Goal: Transaction & Acquisition: Book appointment/travel/reservation

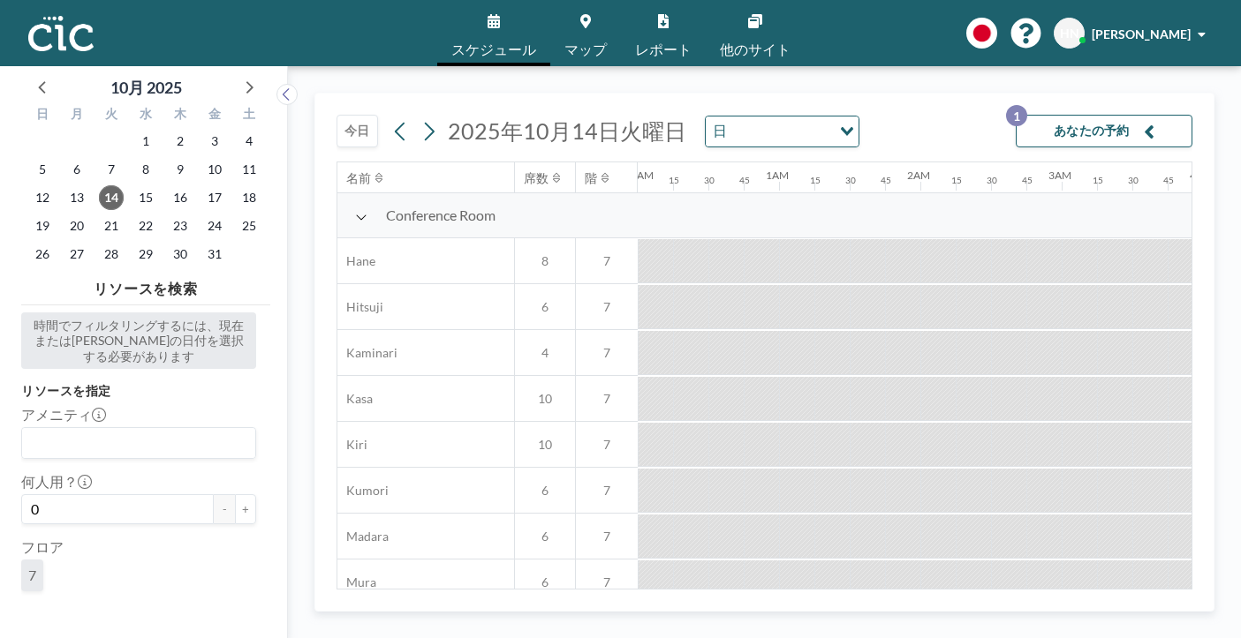
scroll to position [0, 1406]
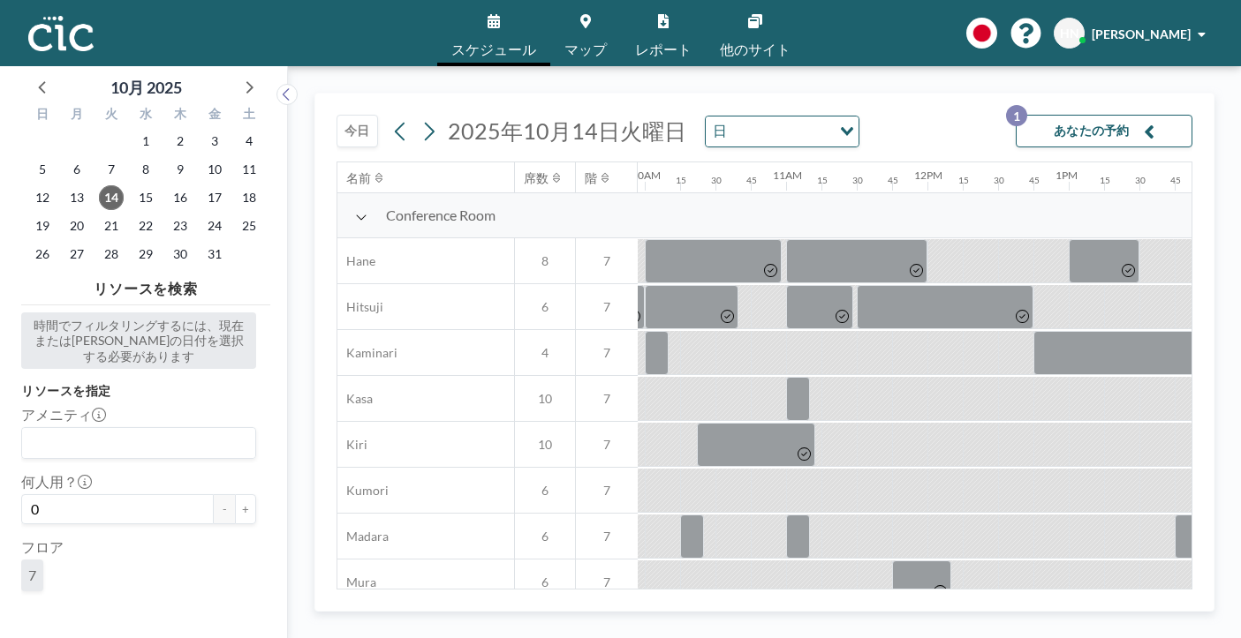
click at [336, 115] on button "今日" at bounding box center [356, 131] width 41 height 33
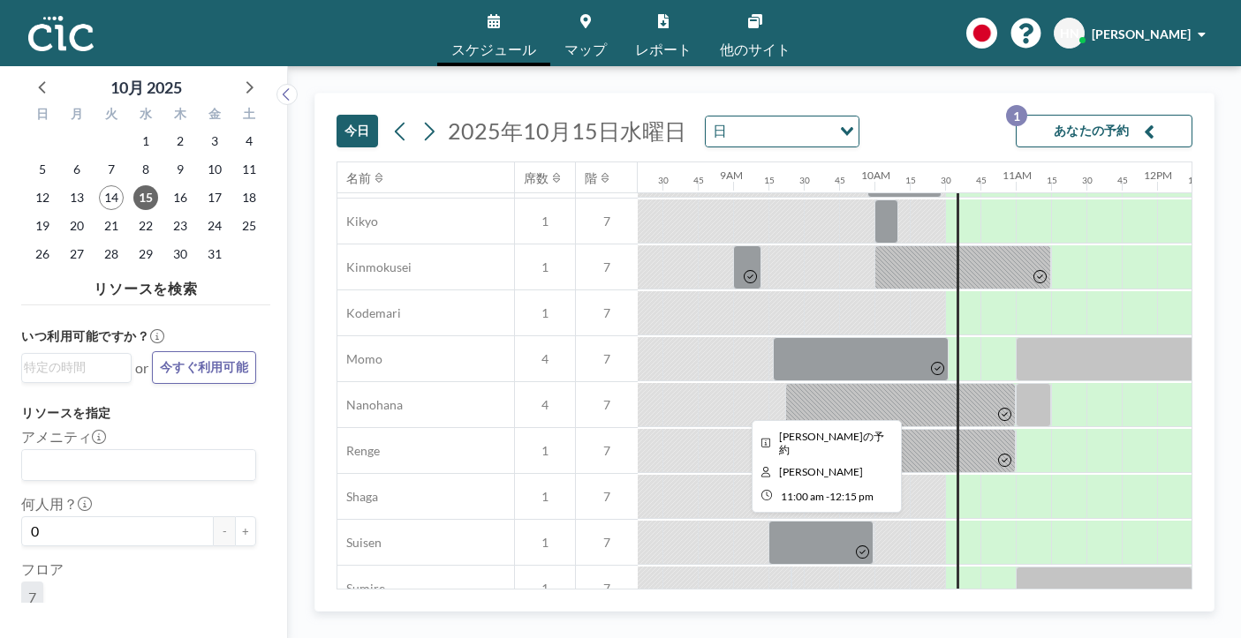
scroll to position [714, 1176]
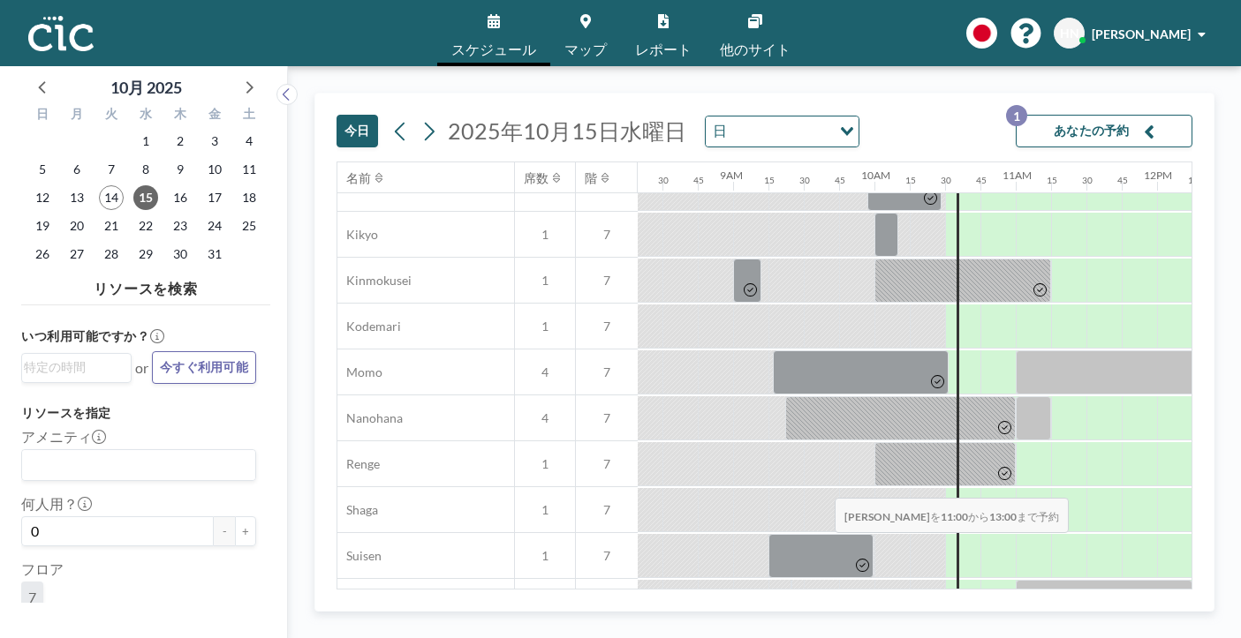
drag, startPoint x: 610, startPoint y: 473, endPoint x: 829, endPoint y: 456, distance: 219.6
click at [829, 456] on div "Phone Booth Ajisai 1 7 Asagao 1 7 Deigo 1 7 Himawari 1 7 Kikyo 1 7 Kinmokusei 1…" at bounding box center [1006, 373] width 3691 height 780
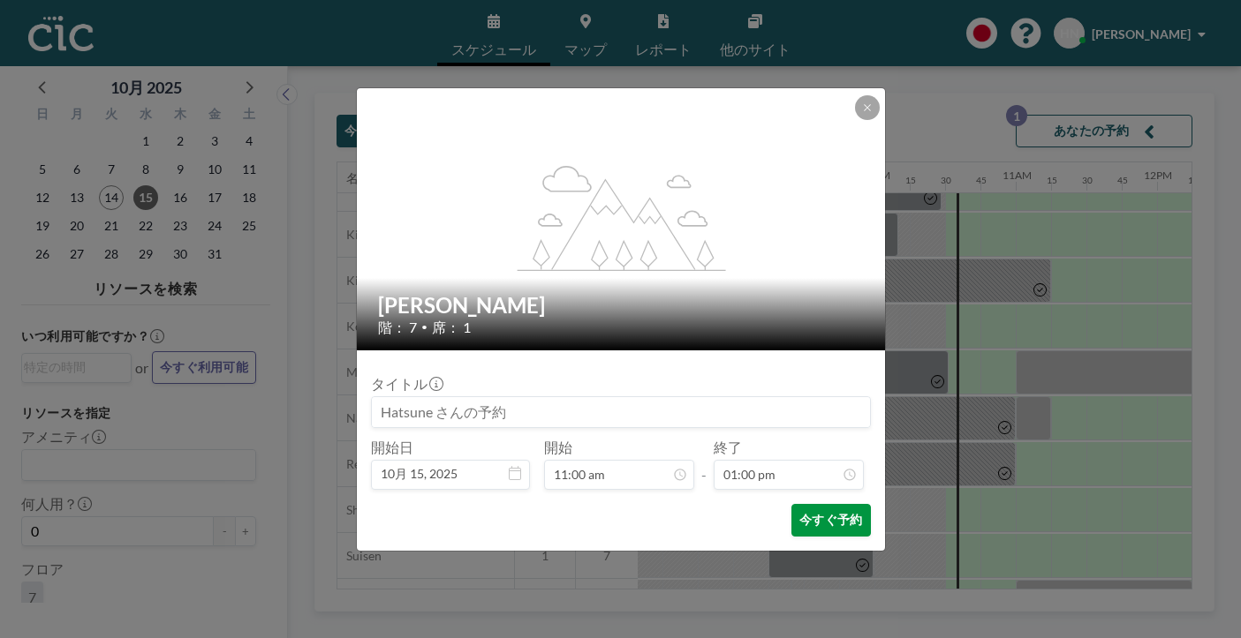
click at [803, 504] on button "今すぐ予約" at bounding box center [830, 520] width 79 height 33
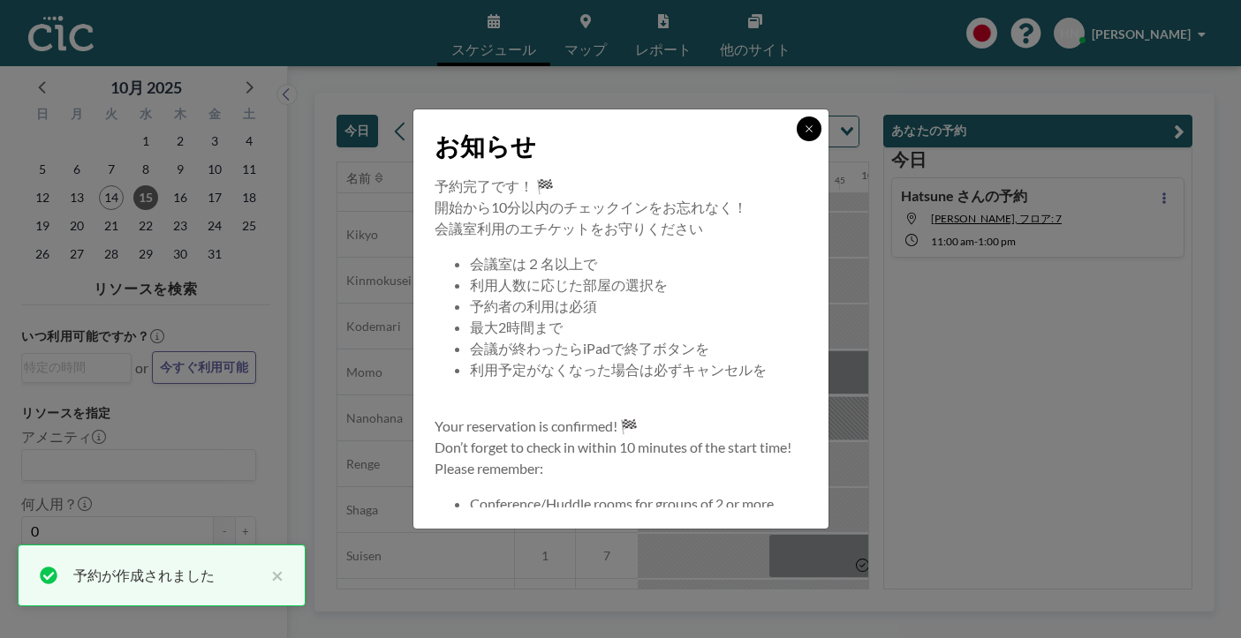
click at [805, 132] on icon at bounding box center [808, 128] width 6 height 6
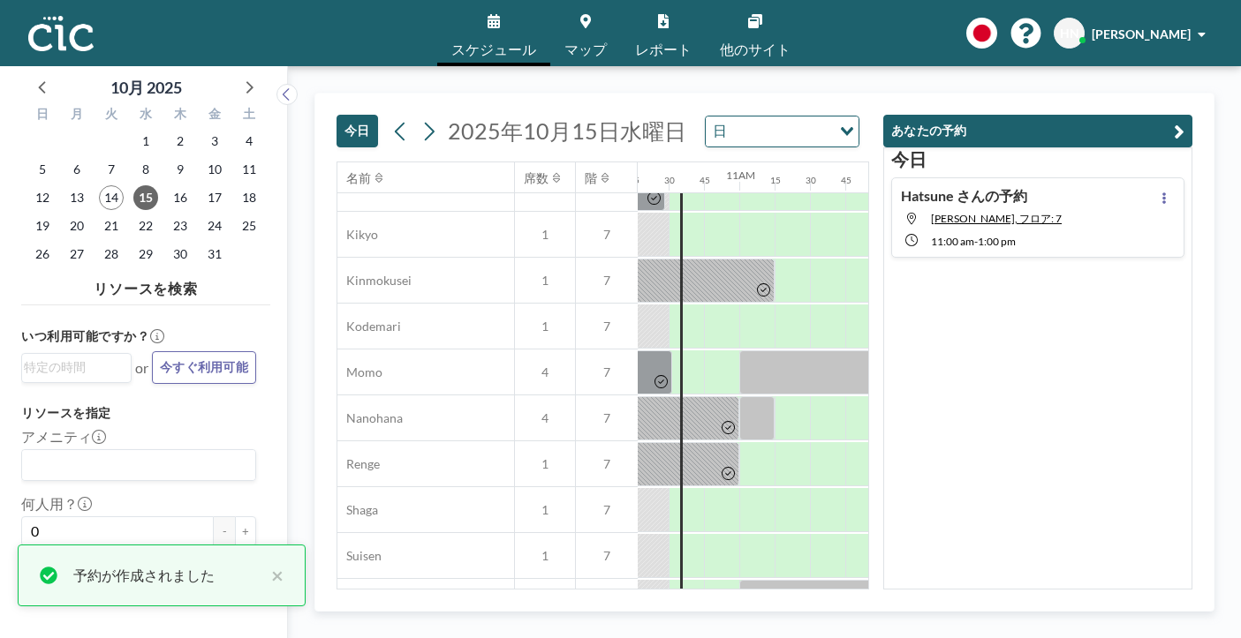
scroll to position [714, 1452]
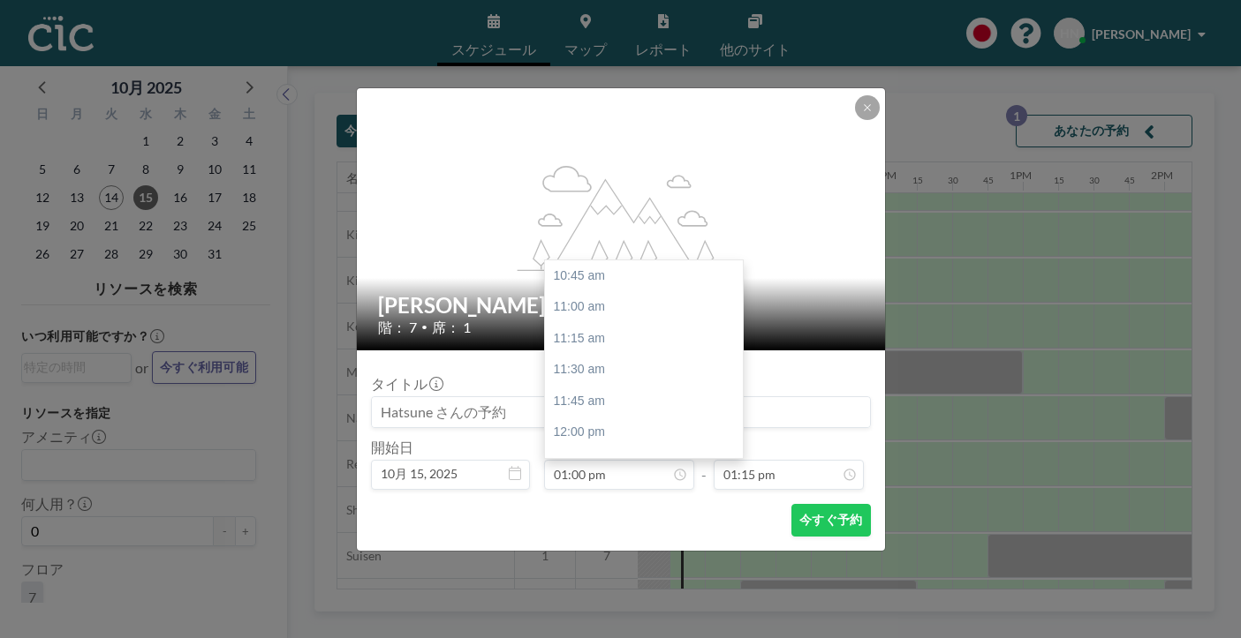
scroll to position [253, 0]
click at [862, 113] on icon at bounding box center [867, 107] width 11 height 11
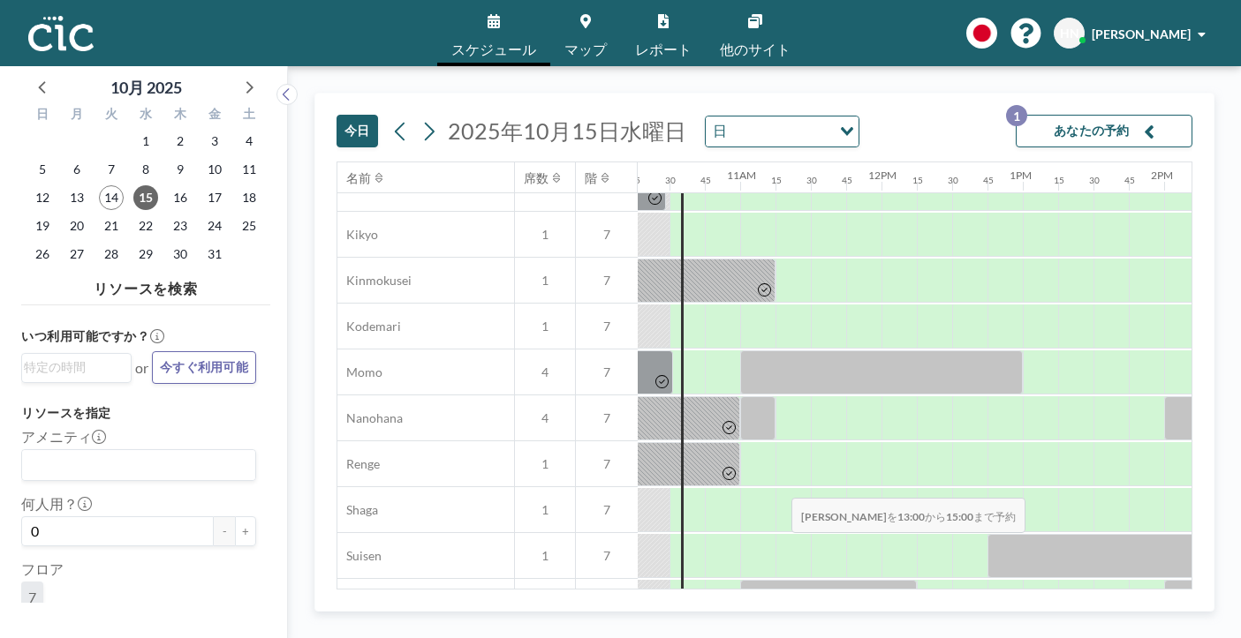
drag, startPoint x: 574, startPoint y: 471, endPoint x: 786, endPoint y: 456, distance: 212.4
click at [786, 456] on div "Phone Booth Ajisai 1 7 Asagao 1 7 Deigo 1 7 Himawari 1 7 Kikyo 1 7 Kinmokusei 1…" at bounding box center [731, 373] width 3691 height 780
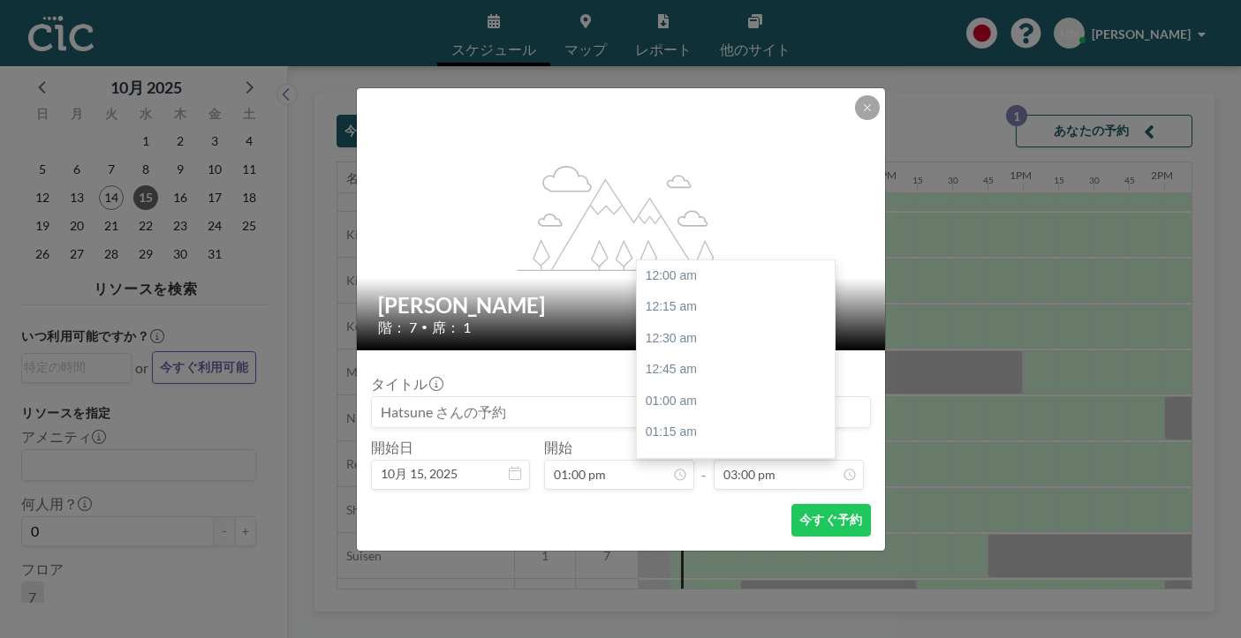
scroll to position [1691, 0]
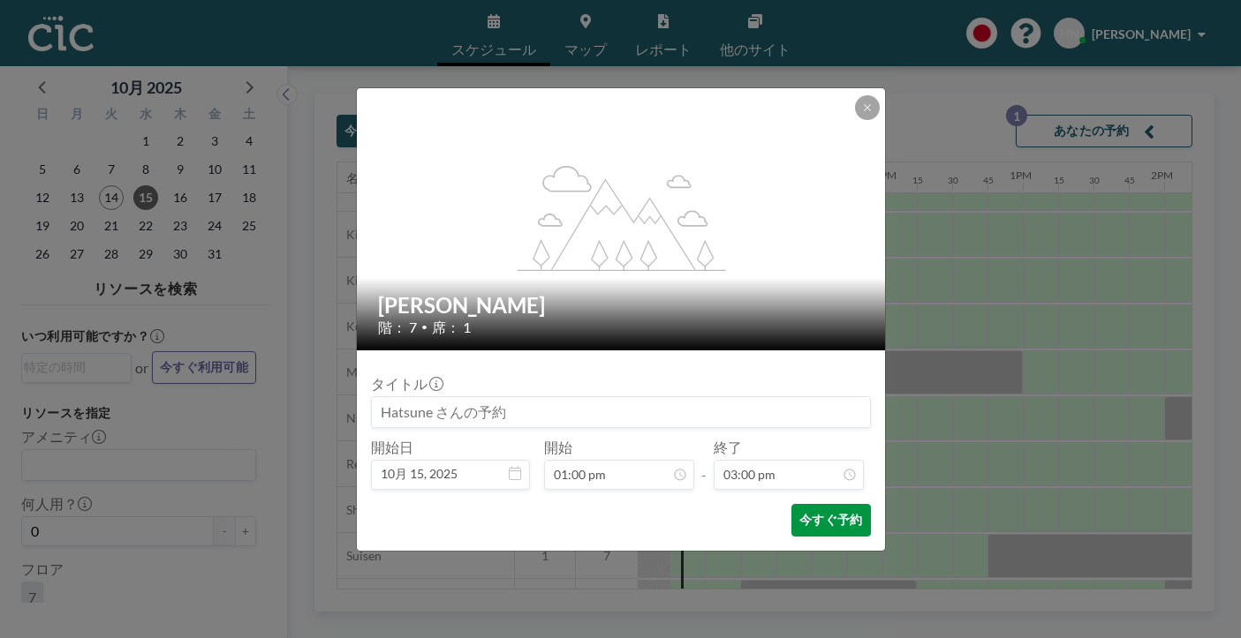
click at [791, 504] on button "今すぐ予約" at bounding box center [830, 520] width 79 height 33
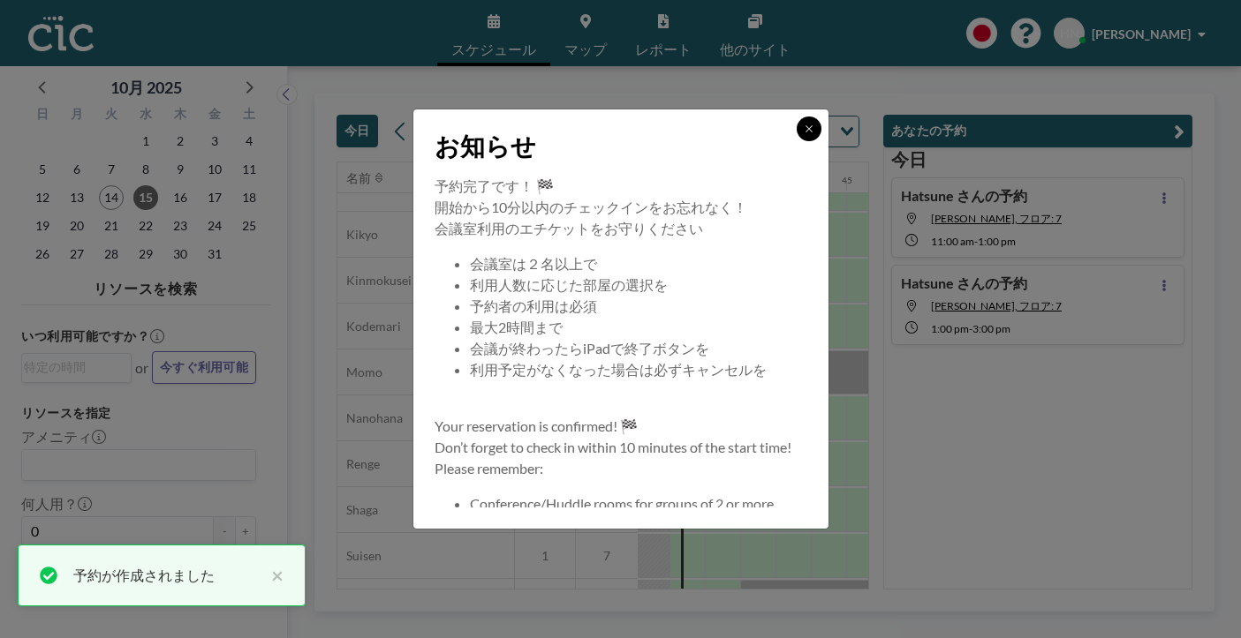
click at [796, 141] on button at bounding box center [808, 129] width 25 height 25
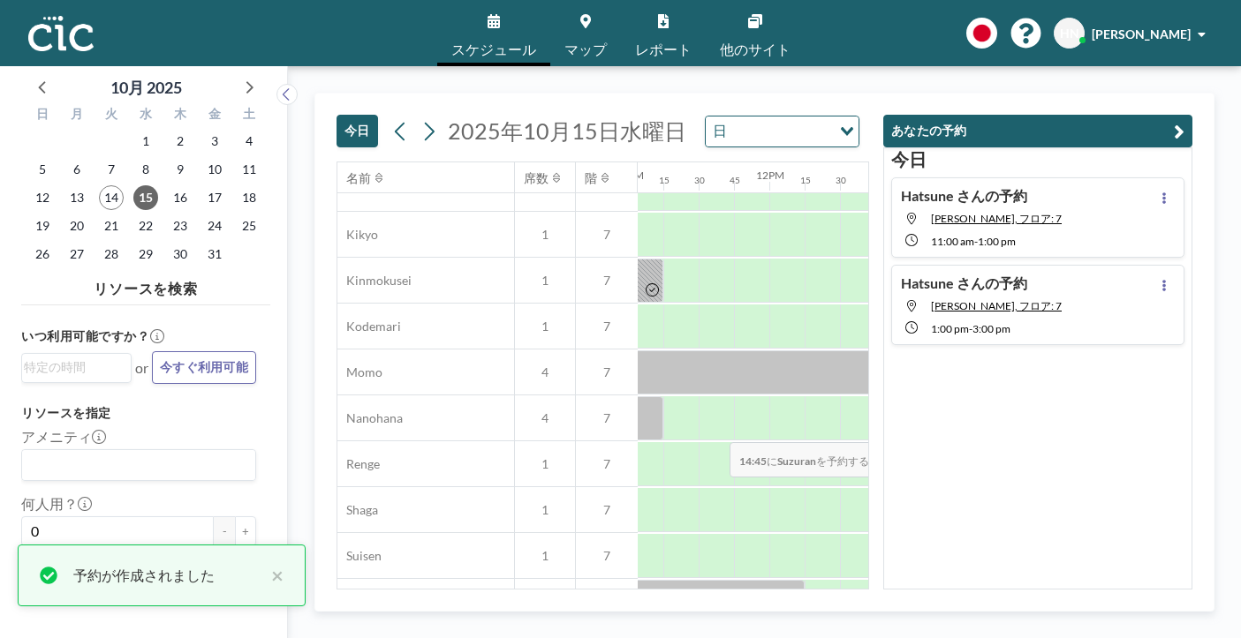
scroll to position [714, 1628]
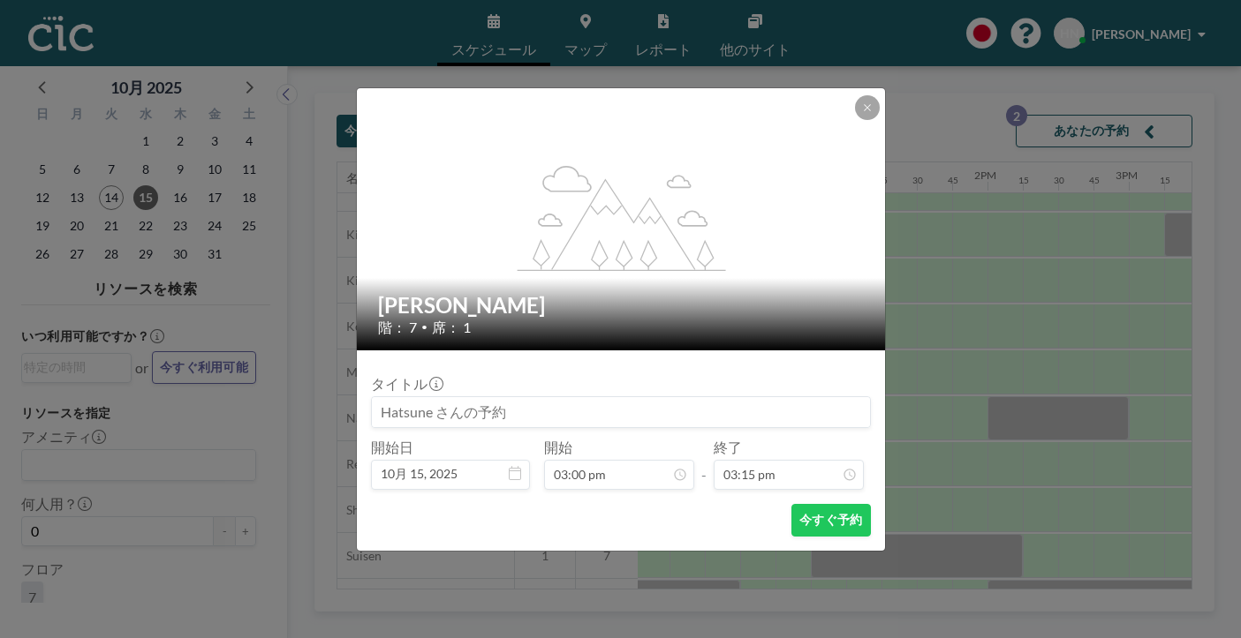
scroll to position [479, 0]
click at [855, 120] on button at bounding box center [867, 107] width 25 height 25
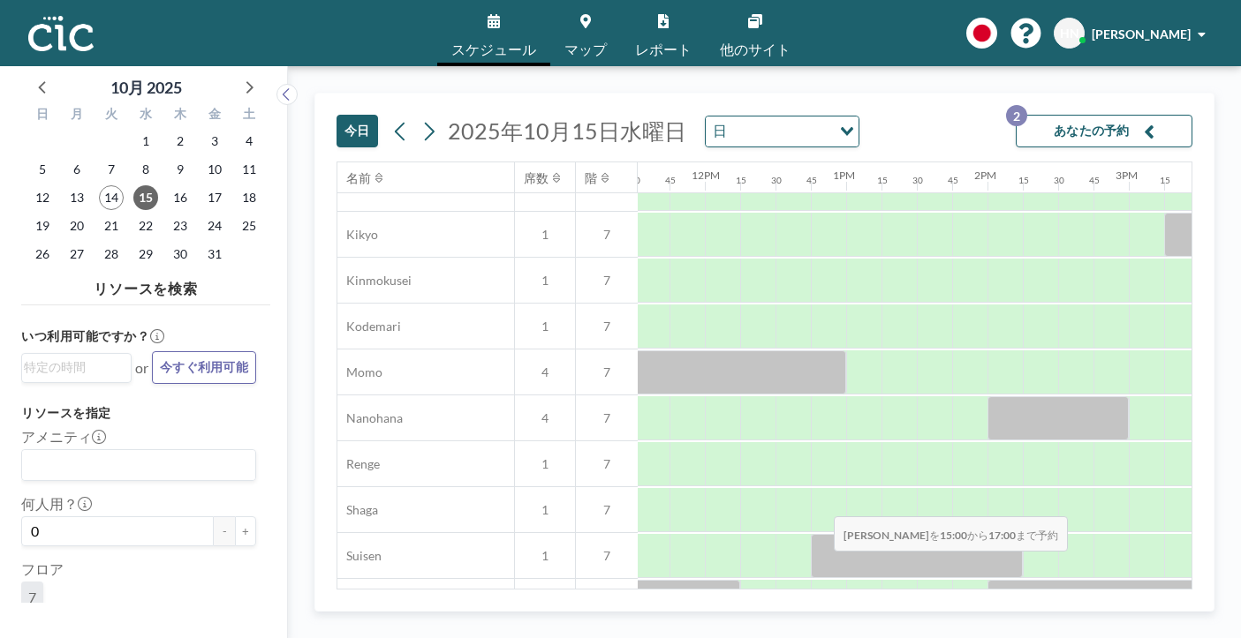
drag, startPoint x: 618, startPoint y: 481, endPoint x: 828, endPoint y: 475, distance: 210.2
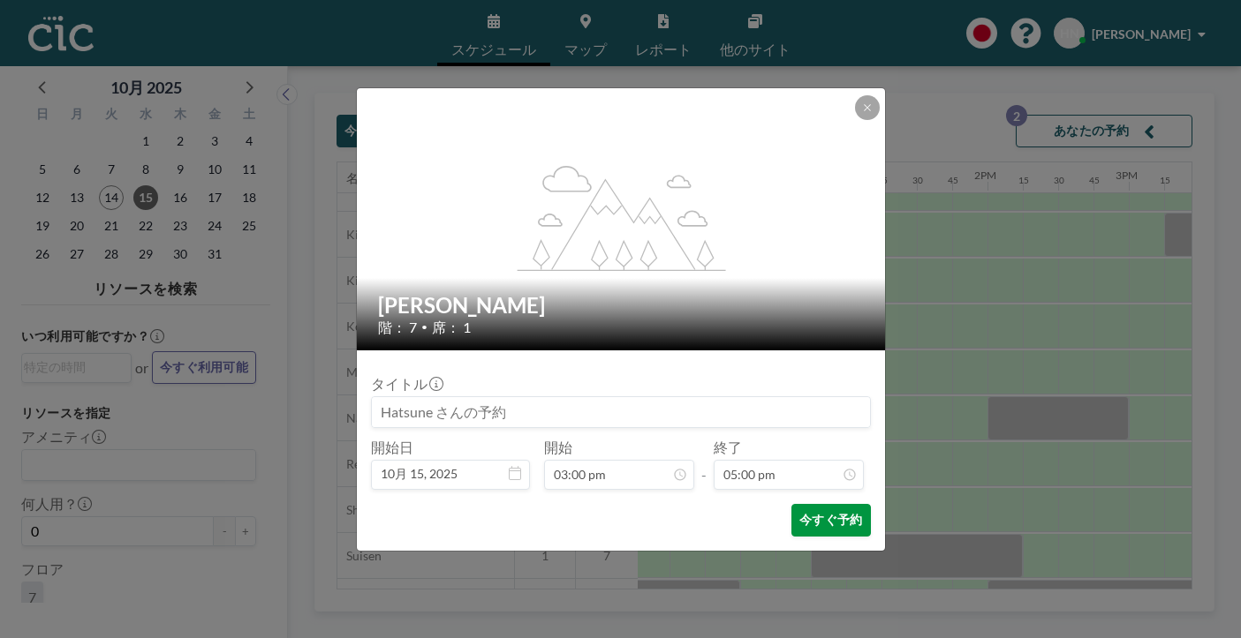
click at [796, 504] on button "今すぐ予約" at bounding box center [830, 520] width 79 height 33
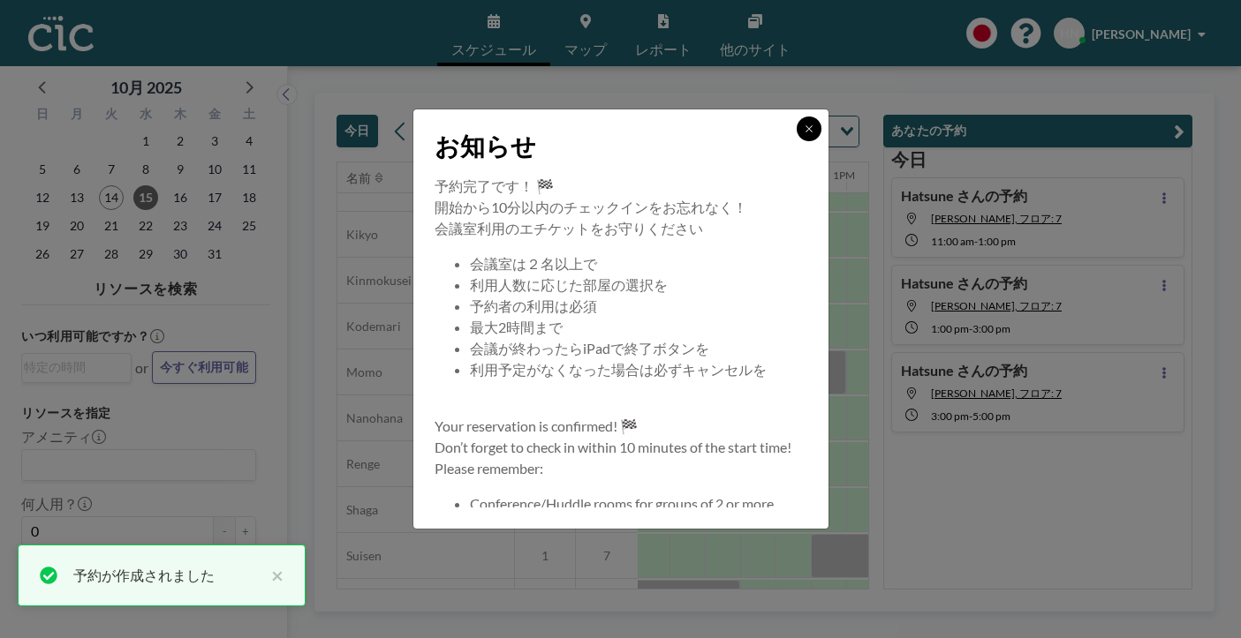
click at [796, 141] on button at bounding box center [808, 129] width 25 height 25
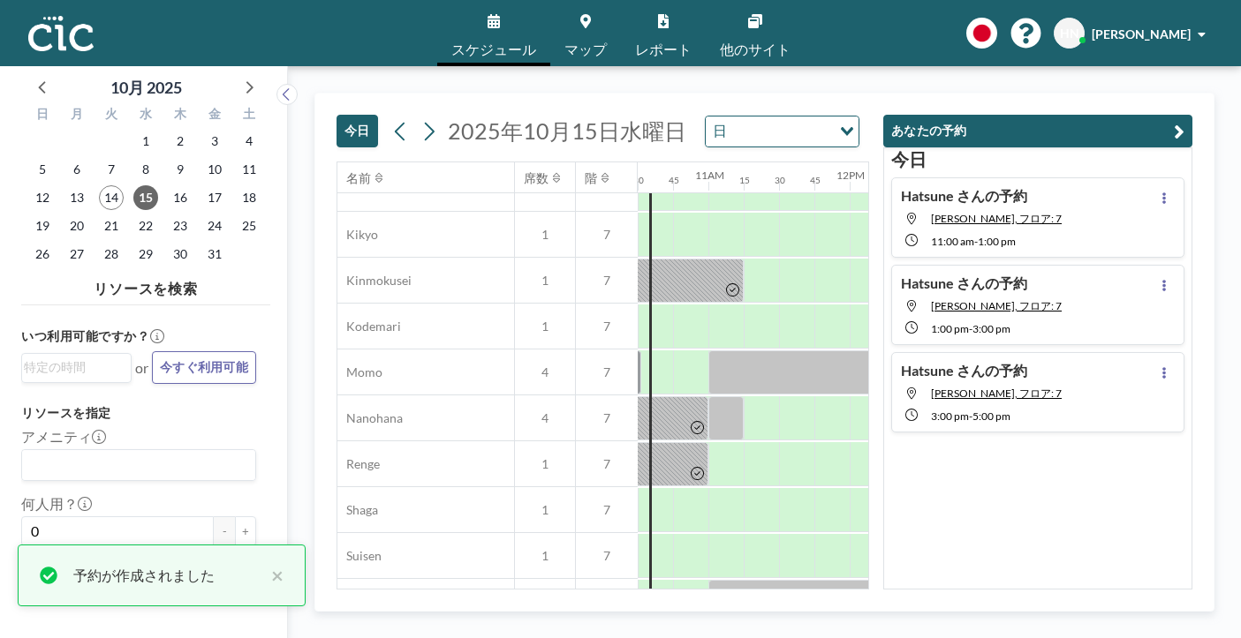
scroll to position [714, 1484]
